Goal: Transaction & Acquisition: Purchase product/service

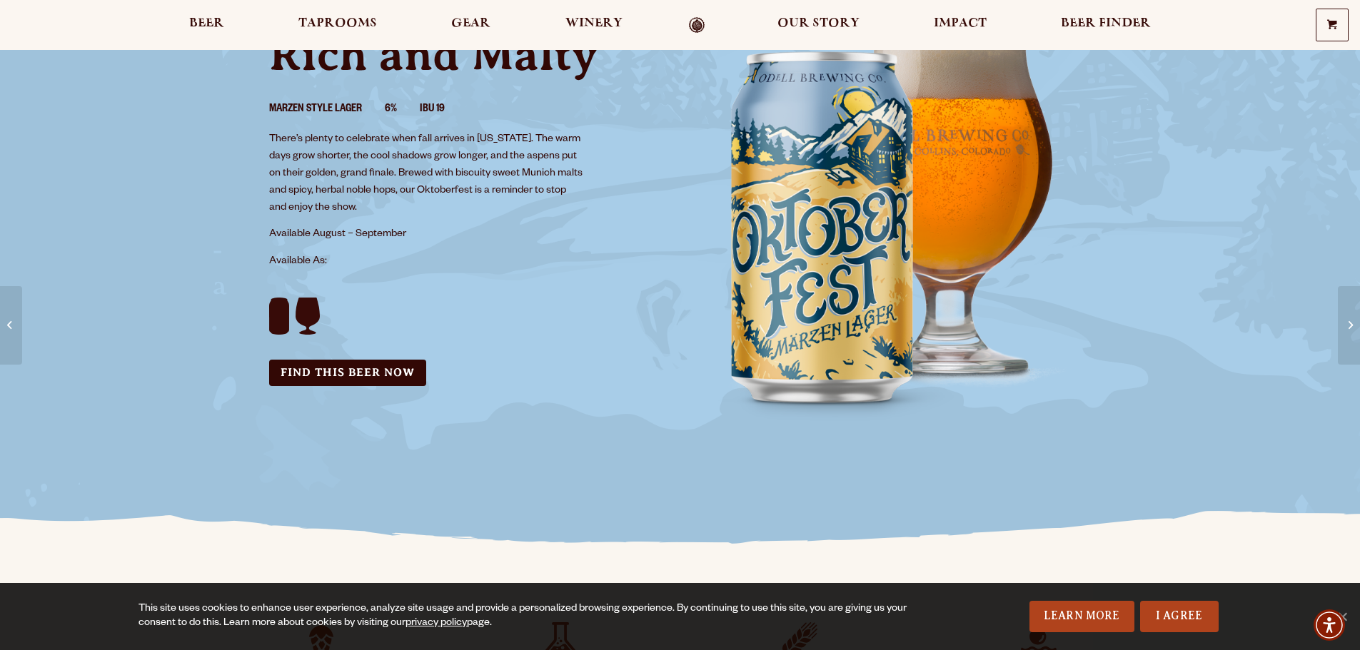
scroll to position [71, 0]
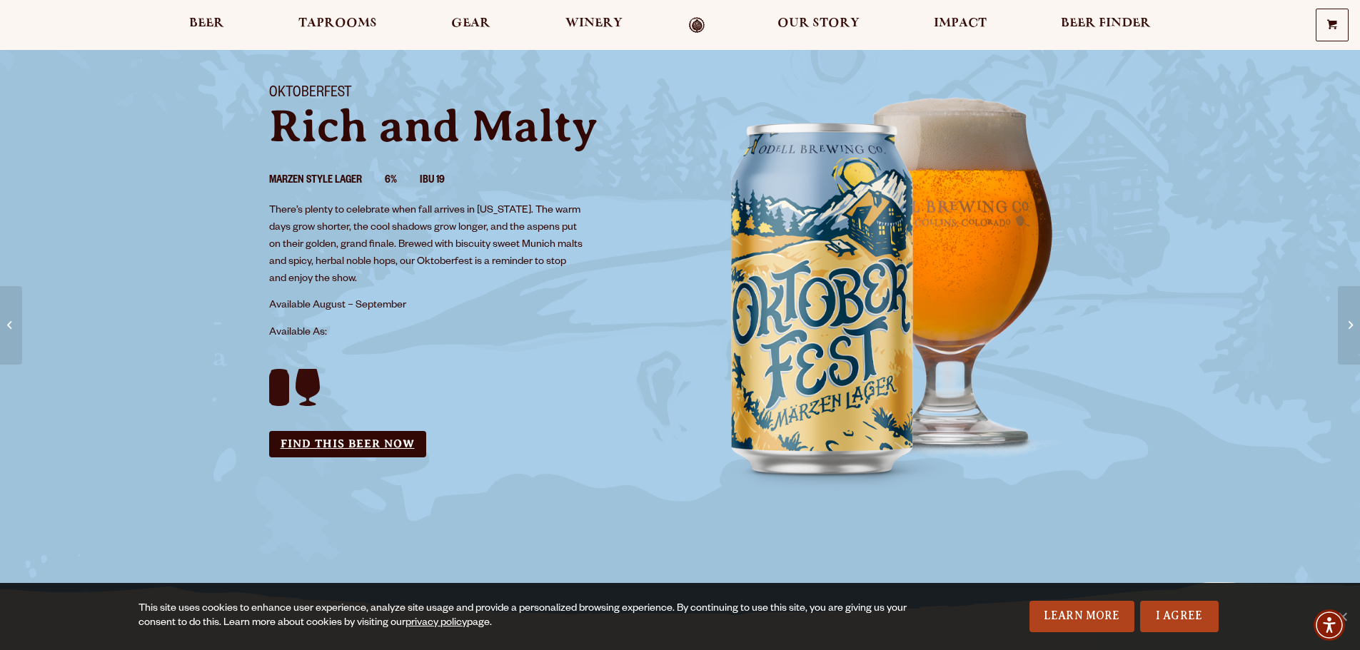
click at [335, 443] on link "Find this Beer Now" at bounding box center [347, 444] width 157 height 26
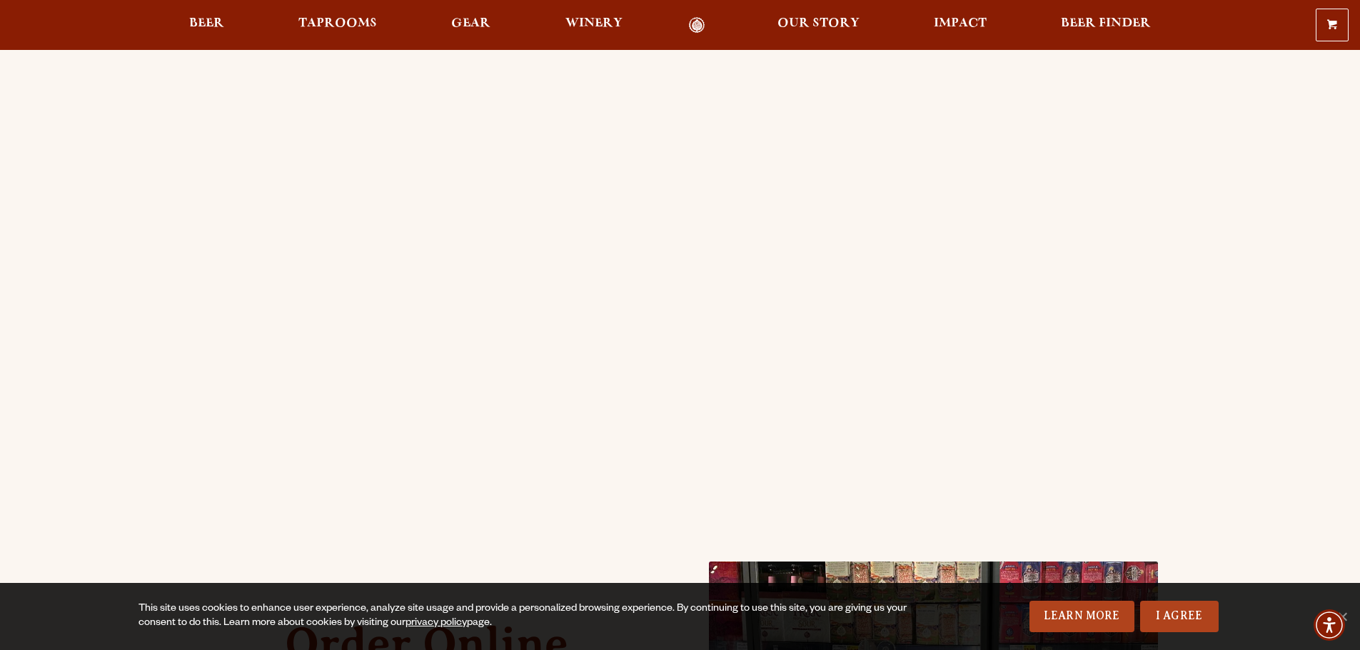
scroll to position [146, 0]
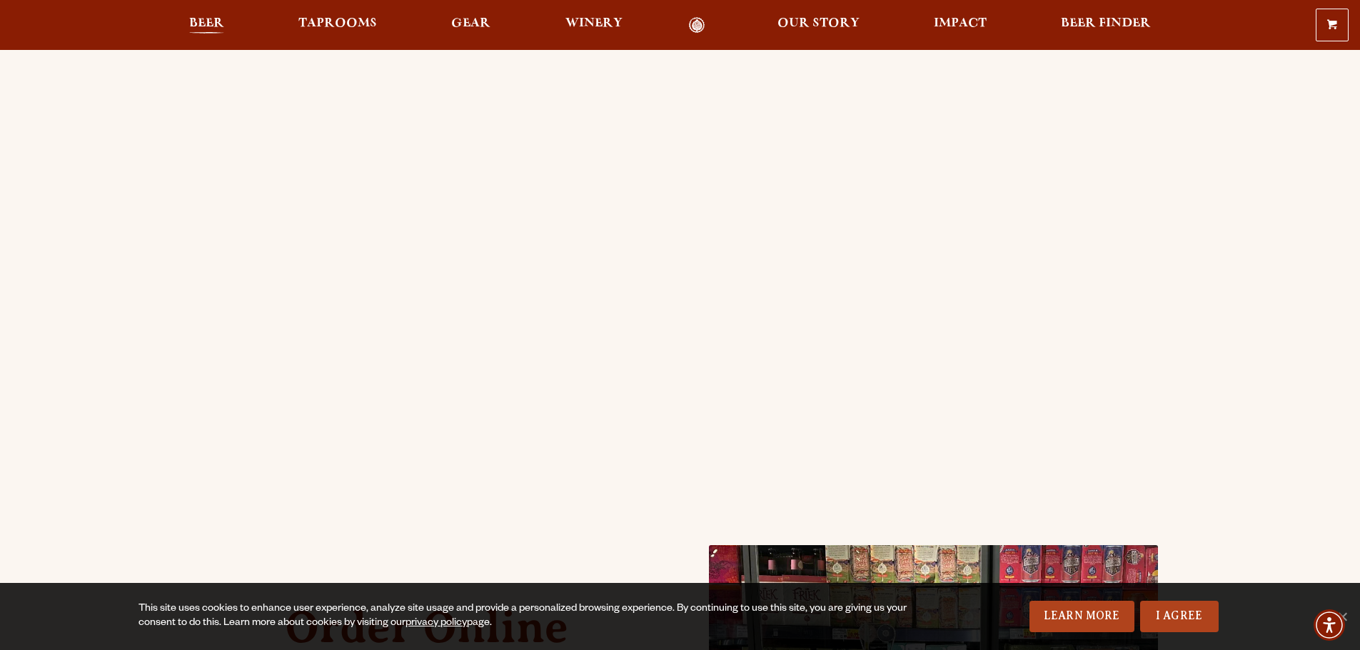
click at [201, 19] on span "Beer" at bounding box center [206, 23] width 35 height 11
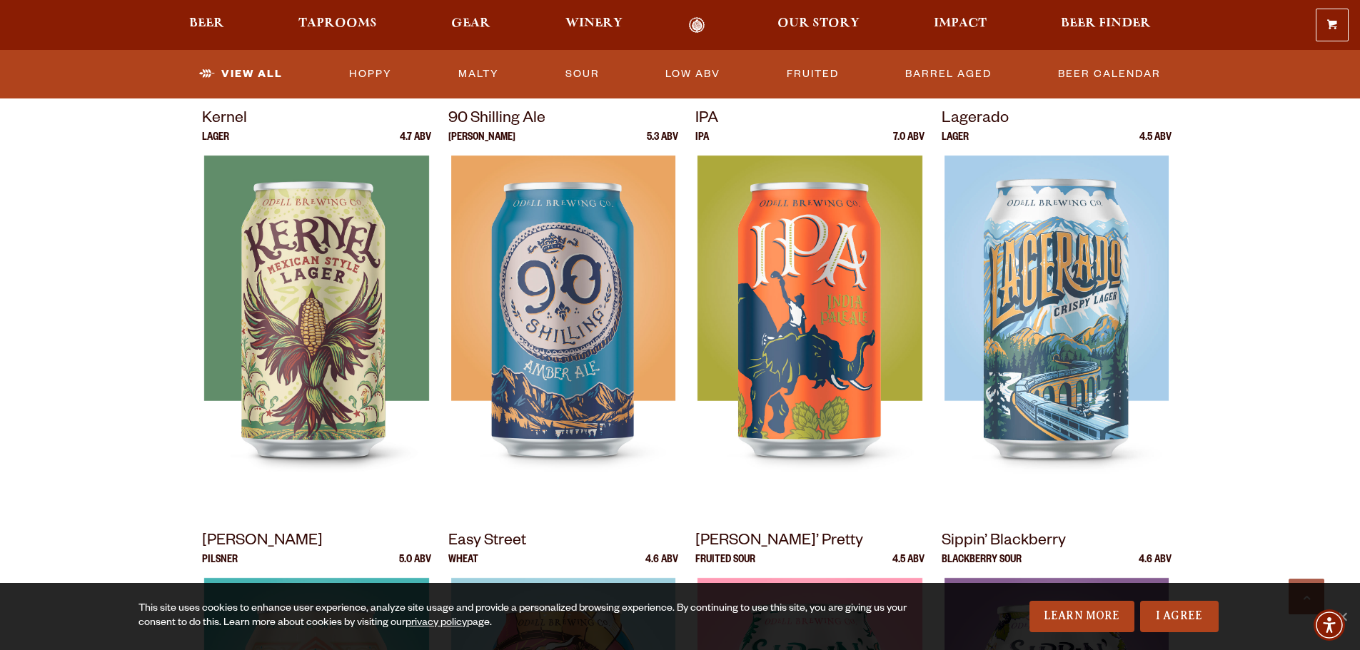
scroll to position [642, 0]
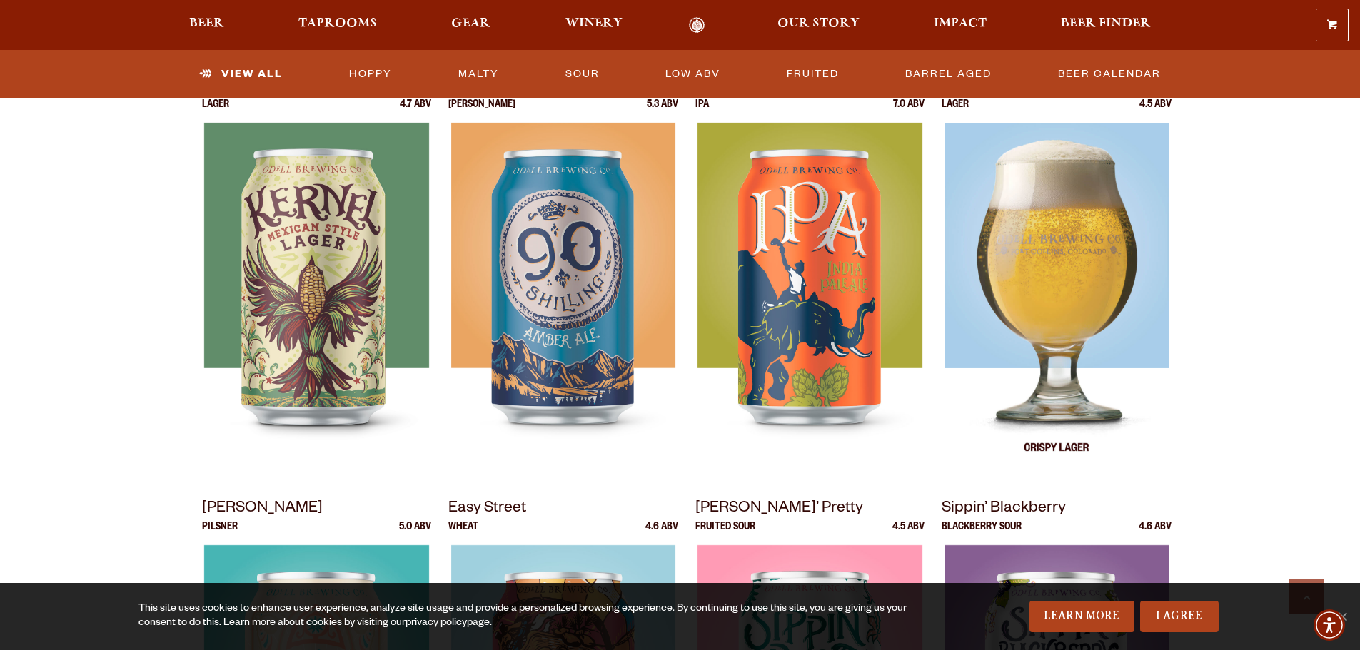
click at [1066, 270] on img at bounding box center [1056, 301] width 224 height 357
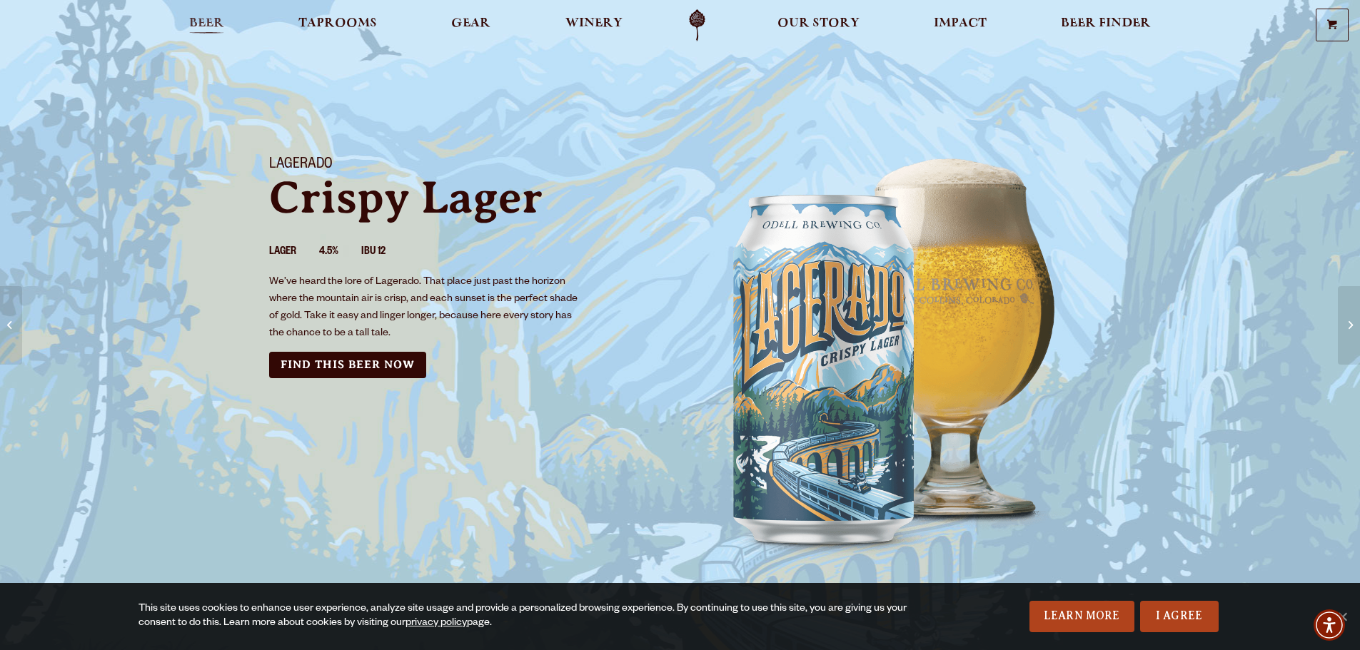
click at [209, 18] on span "Beer" at bounding box center [206, 23] width 35 height 11
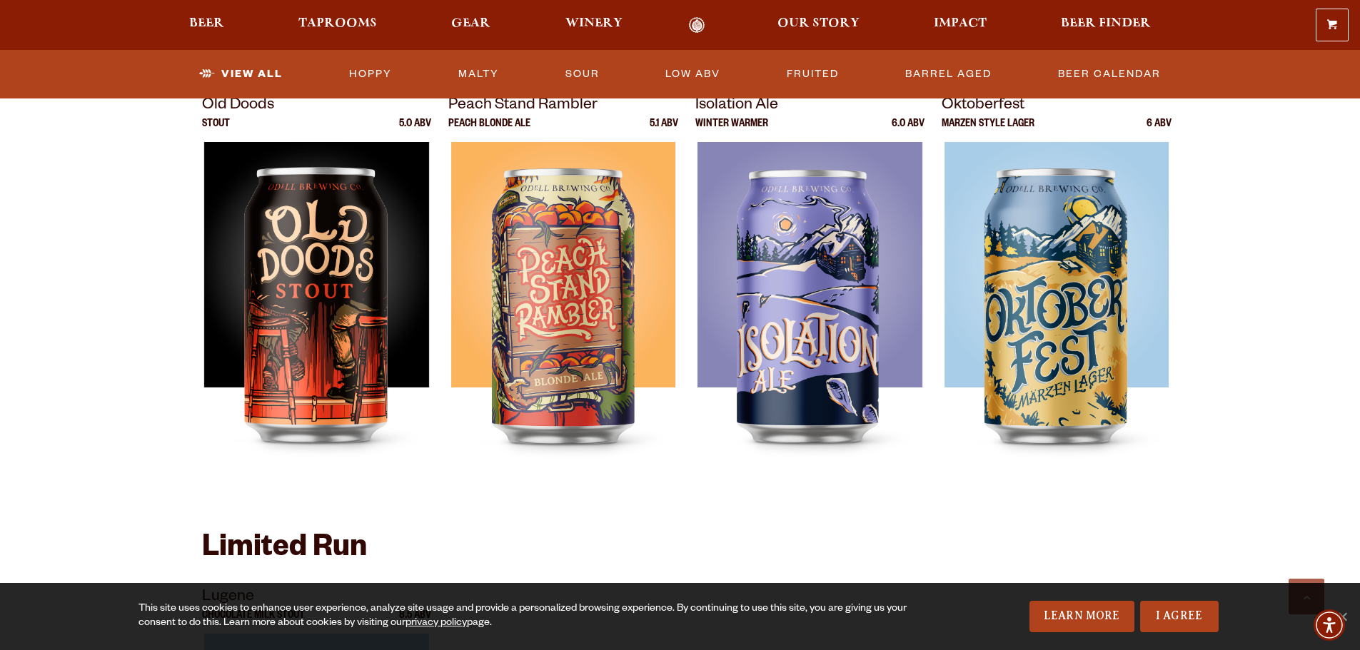
scroll to position [1999, 0]
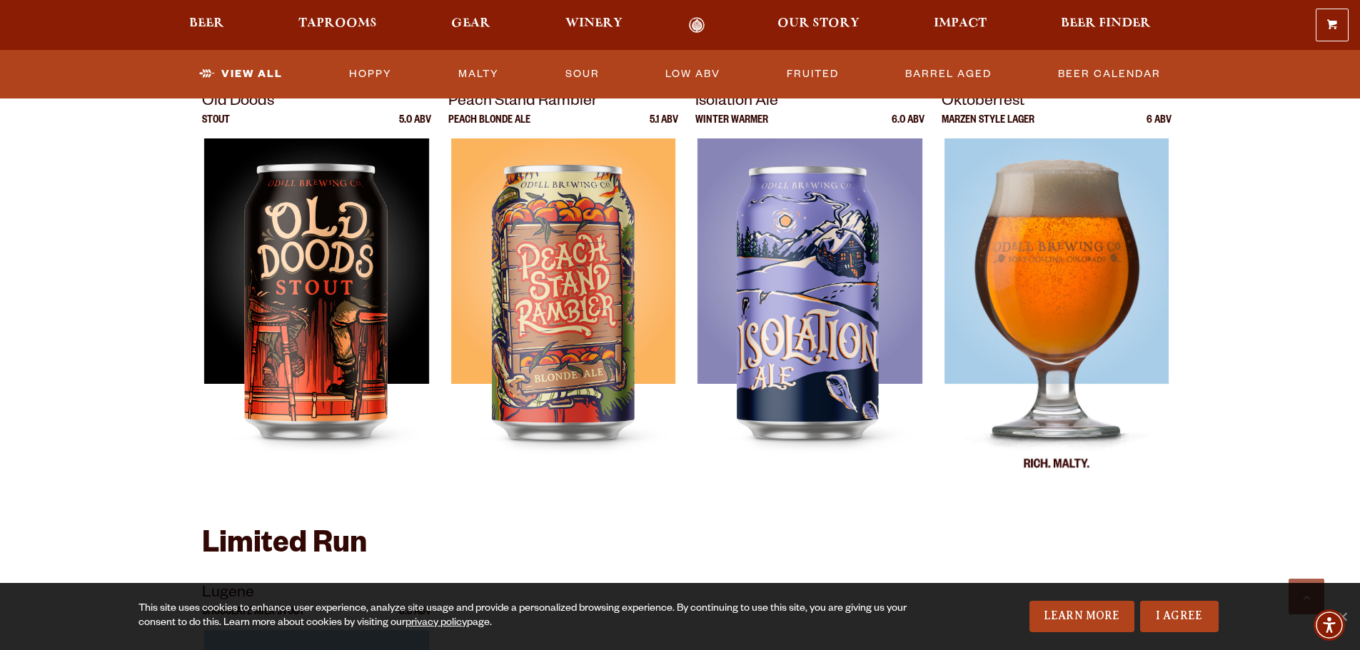
click at [1034, 285] on img at bounding box center [1056, 316] width 225 height 357
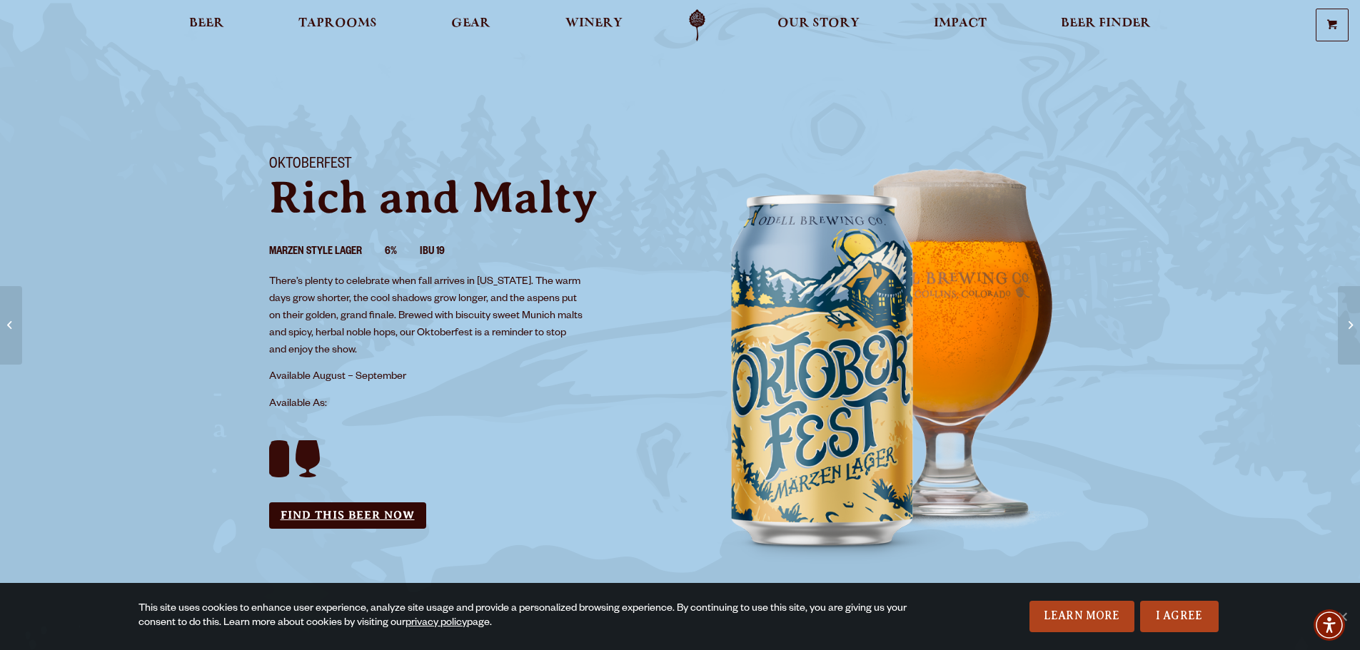
click at [358, 509] on link "Find this Beer Now" at bounding box center [347, 516] width 157 height 26
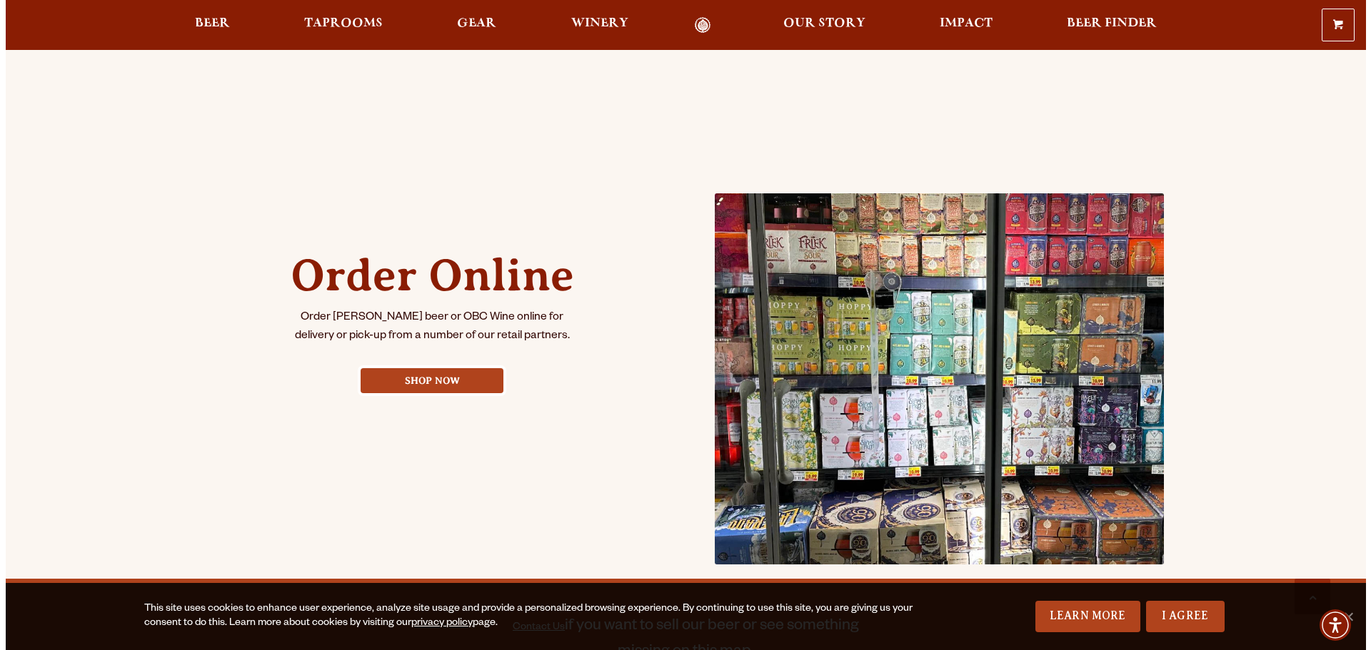
scroll to position [500, 0]
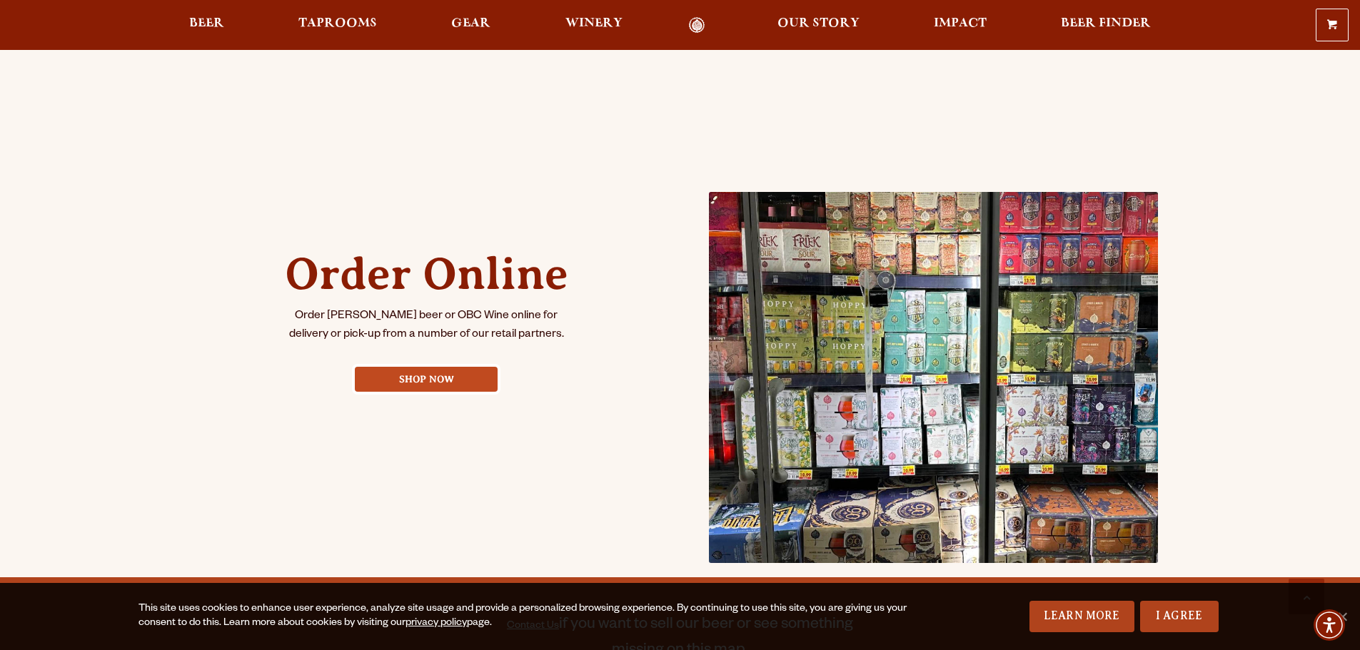
click at [448, 372] on link "Shop Now" at bounding box center [426, 379] width 143 height 25
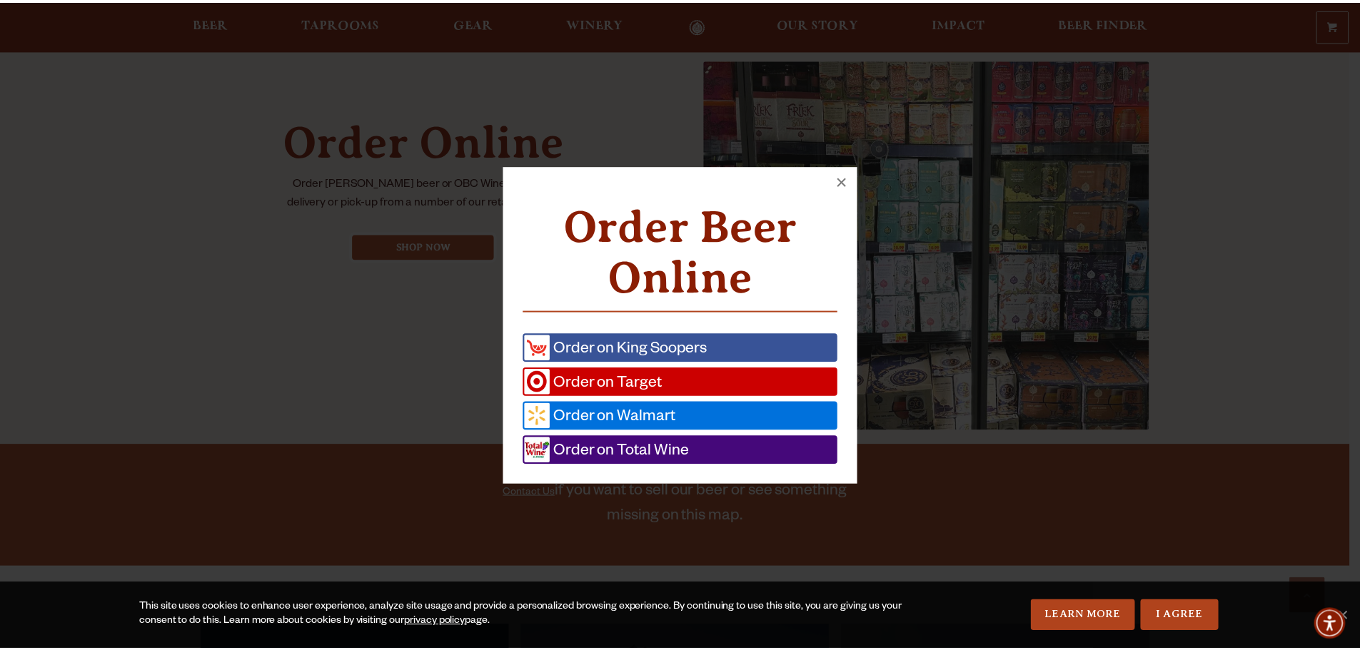
scroll to position [634, 0]
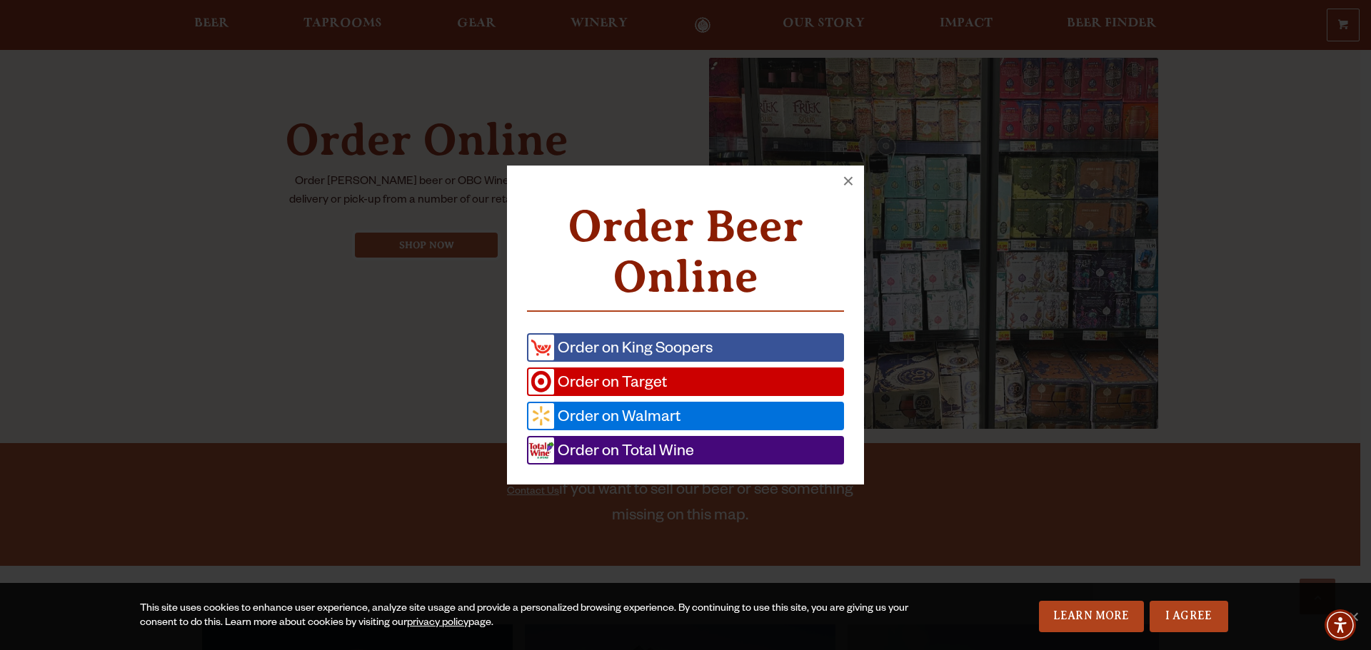
click at [614, 451] on span "Order on Total Wine" at bounding box center [624, 451] width 140 height 26
click at [844, 176] on button "×" at bounding box center [847, 181] width 31 height 31
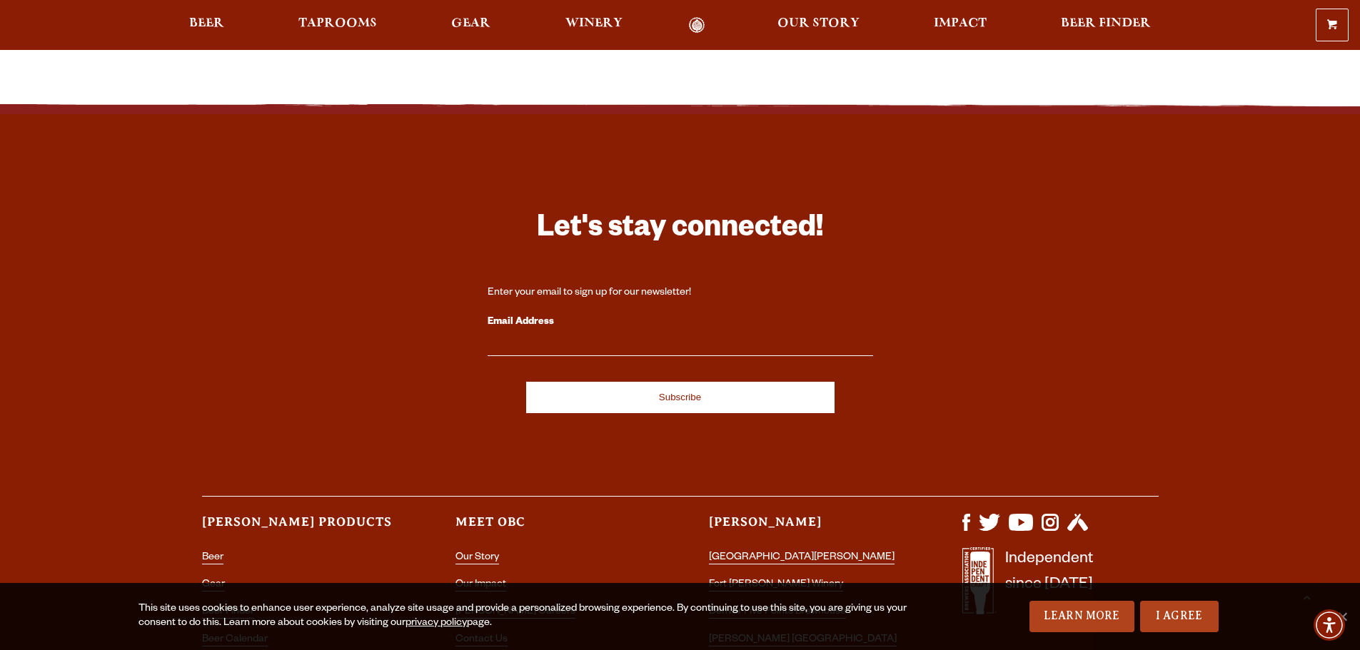
scroll to position [2133, 0]
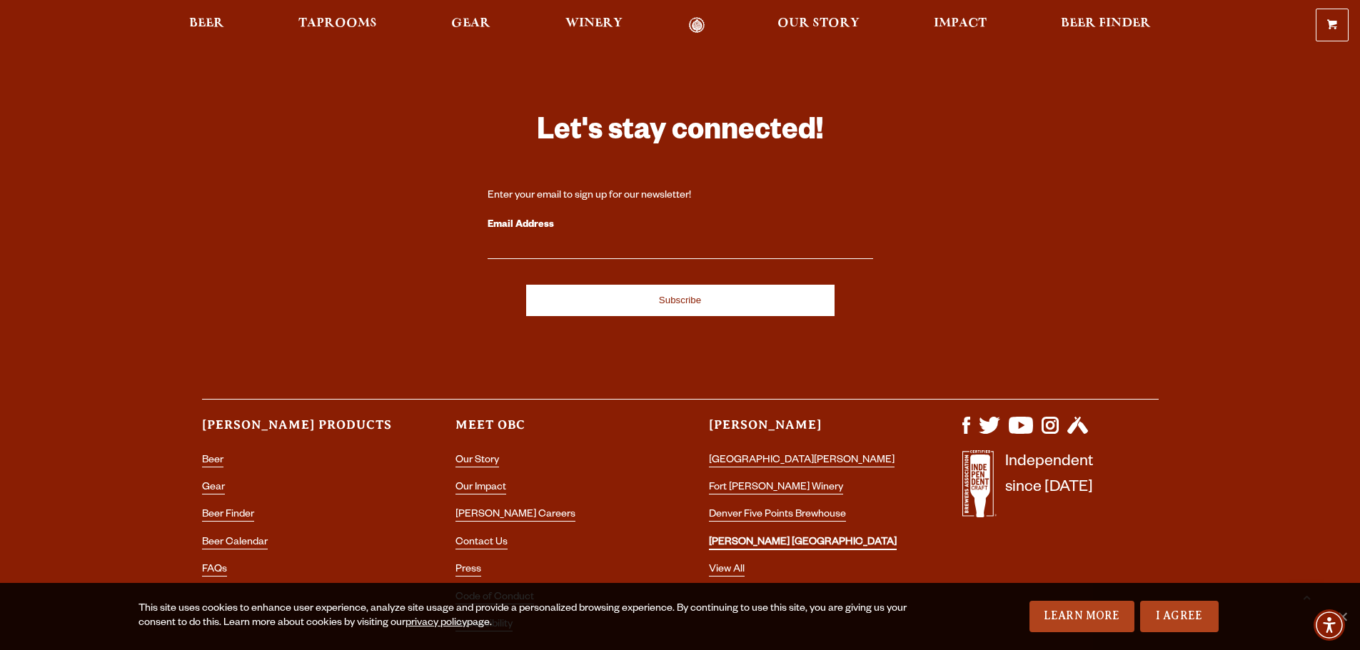
click at [783, 537] on link "[PERSON_NAME] [GEOGRAPHIC_DATA]" at bounding box center [803, 543] width 188 height 13
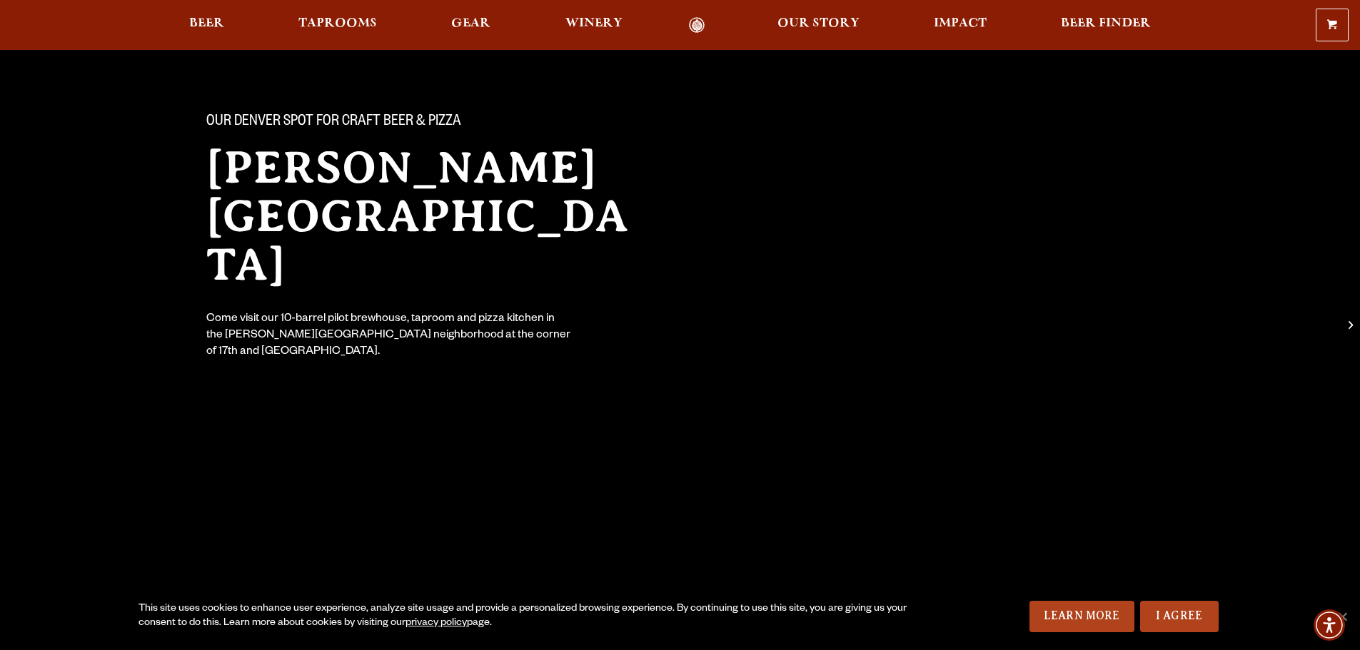
scroll to position [143, 0]
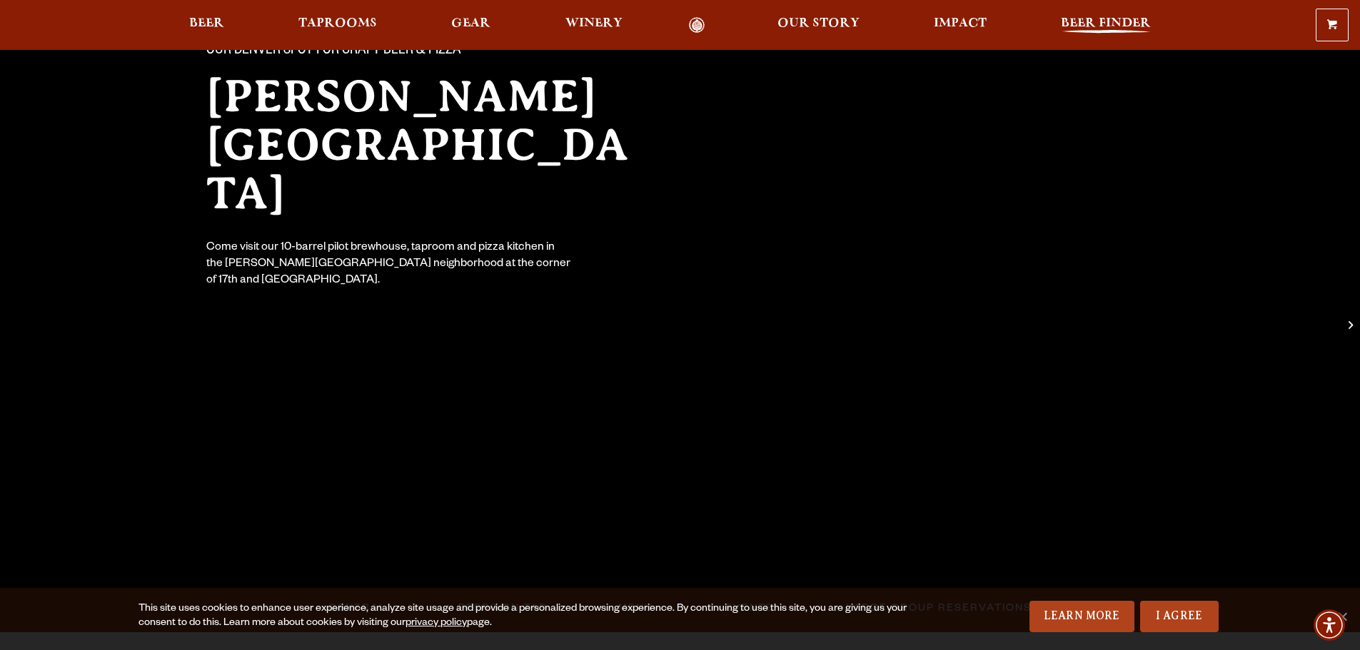
click at [1111, 18] on span "Beer Finder" at bounding box center [1106, 23] width 90 height 11
